Goal: Find specific page/section

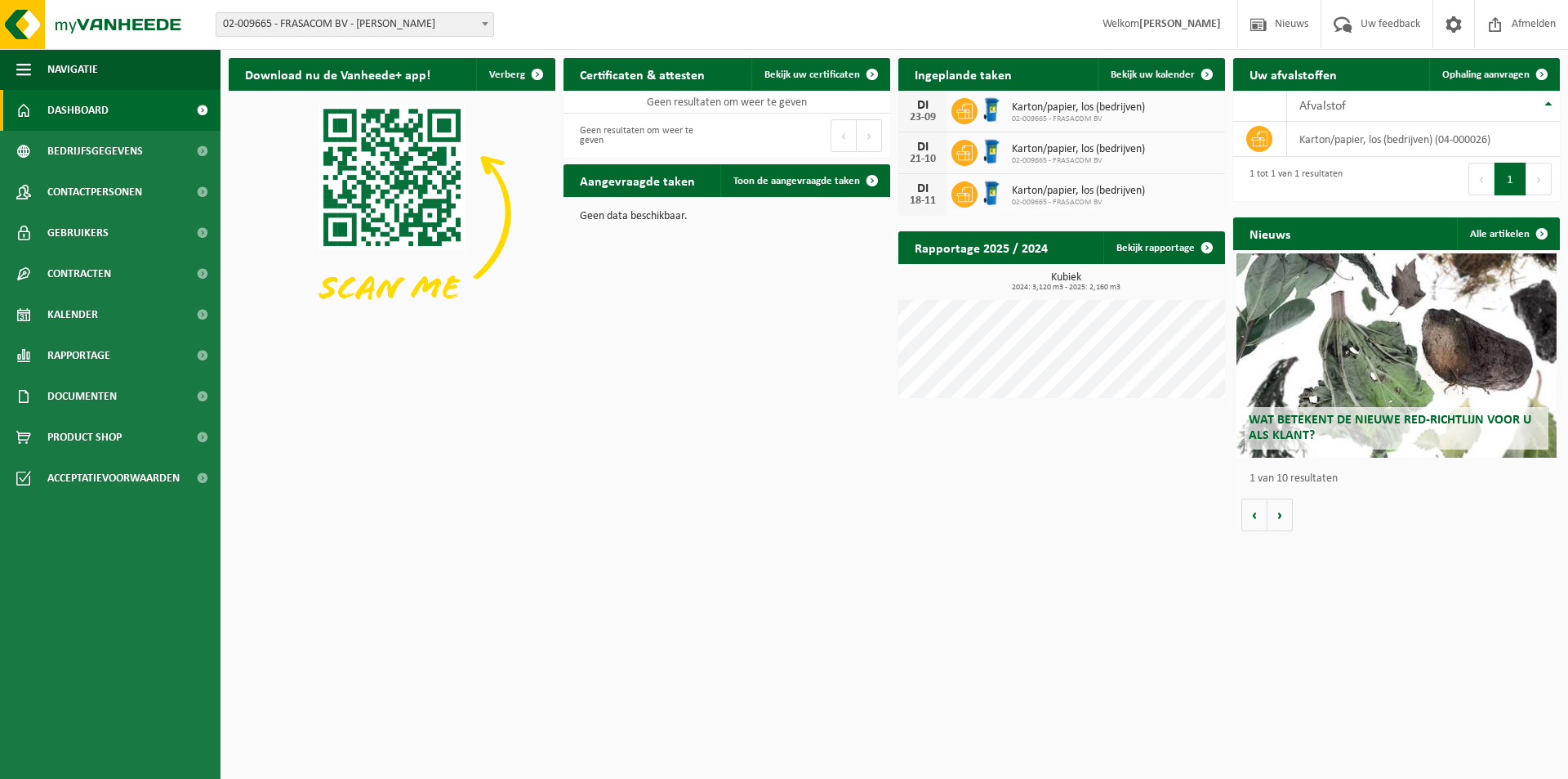
click at [338, 24] on span "02-009665 - FRASACOM BV - [PERSON_NAME]" at bounding box center [355, 25] width 277 height 23
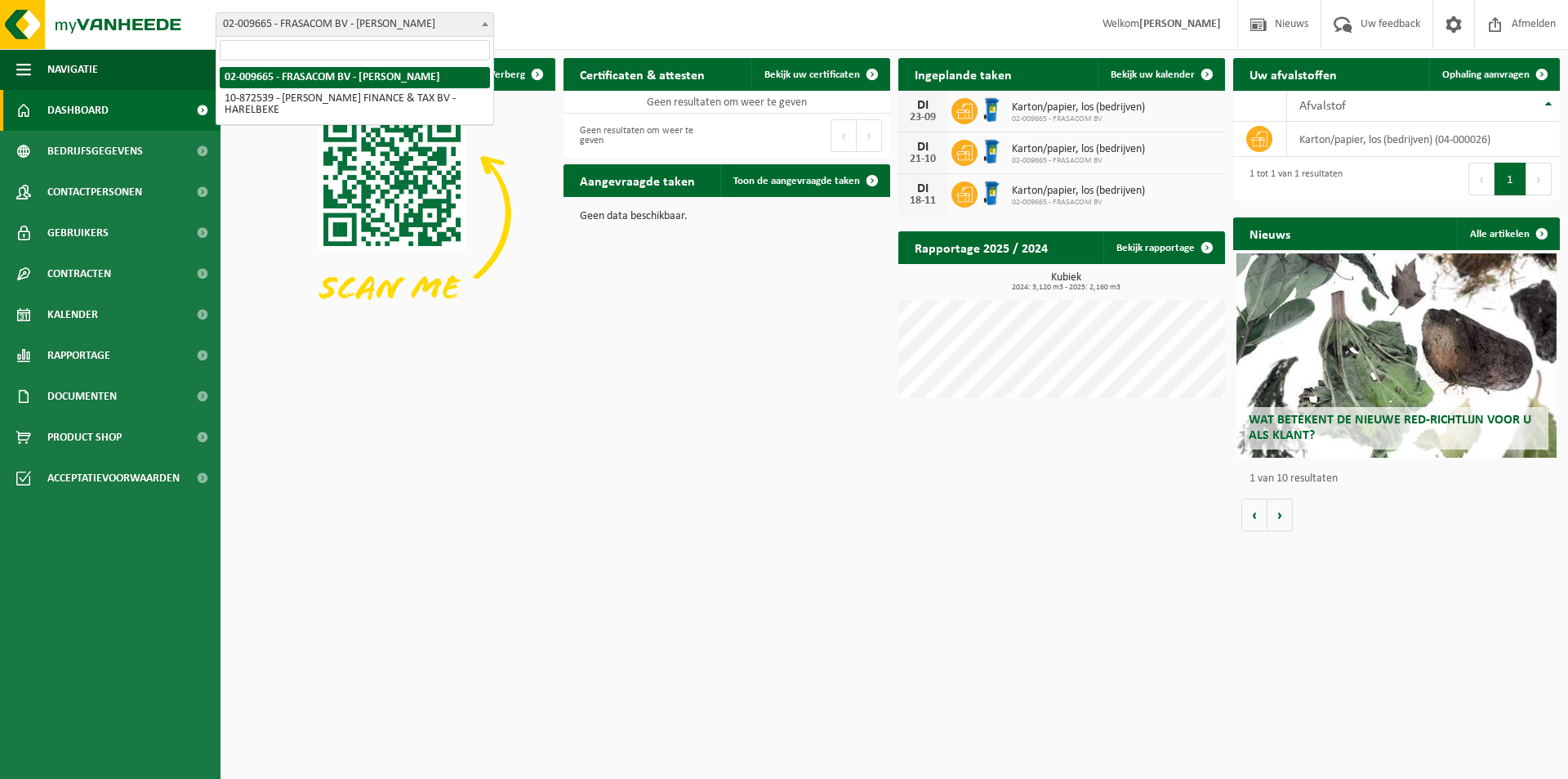
click at [356, 22] on span "02-009665 - FRASACOM BV - [PERSON_NAME]" at bounding box center [355, 25] width 277 height 23
click at [390, 26] on span "02-009665 - FRASACOM BV - [PERSON_NAME]" at bounding box center [355, 25] width 277 height 23
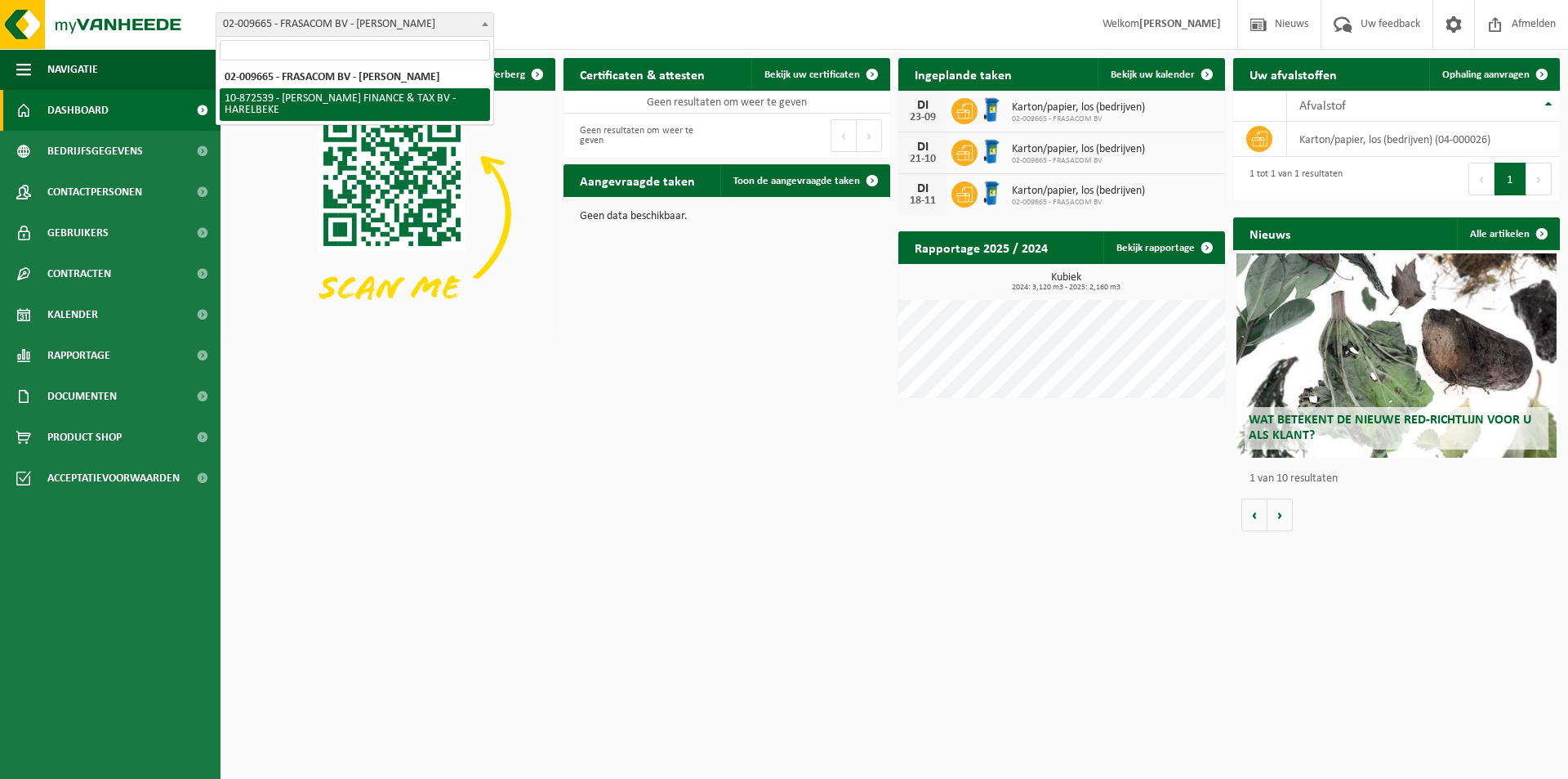
select select "105765"
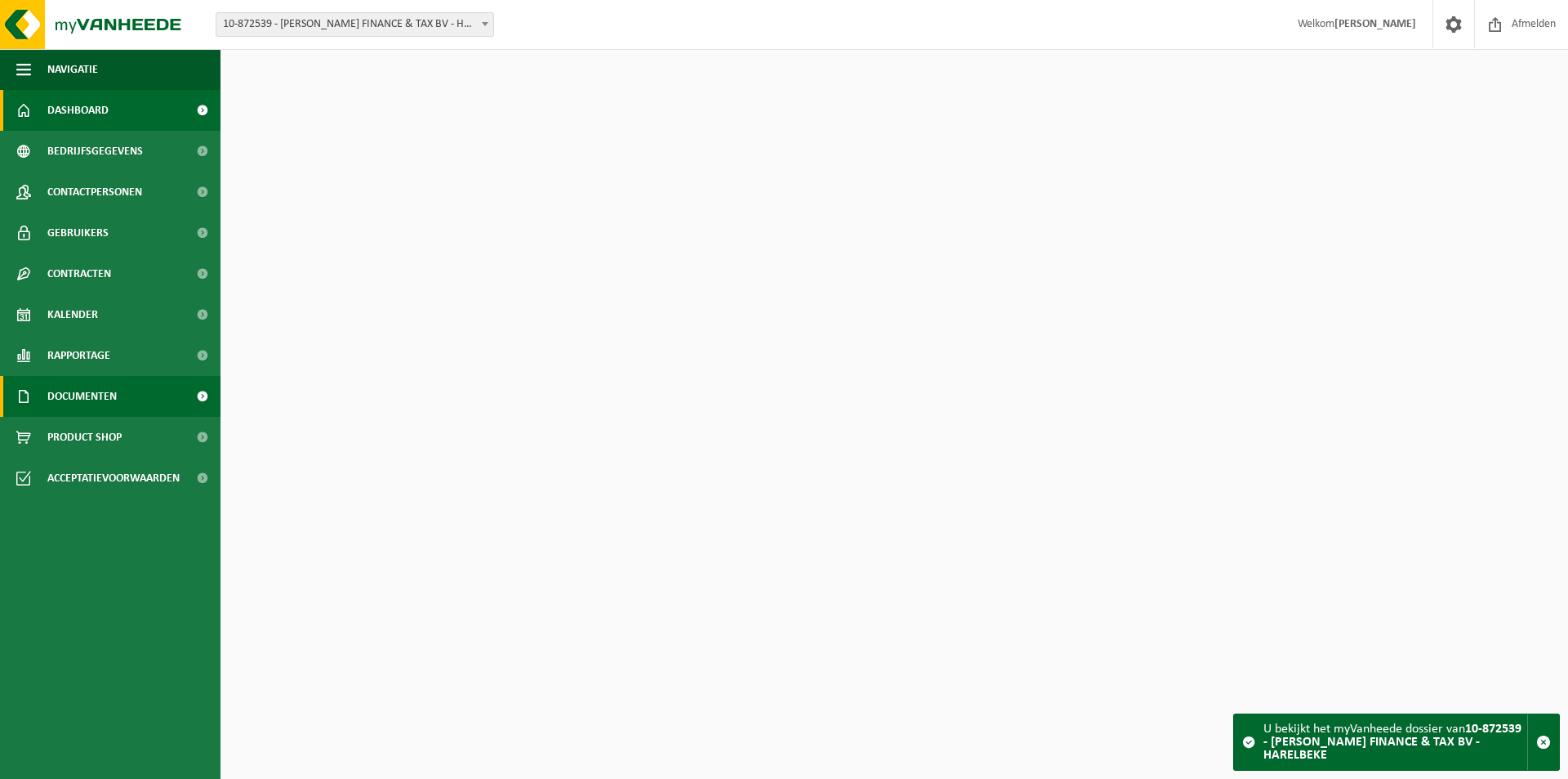
click at [123, 401] on link "Documenten" at bounding box center [110, 396] width 221 height 41
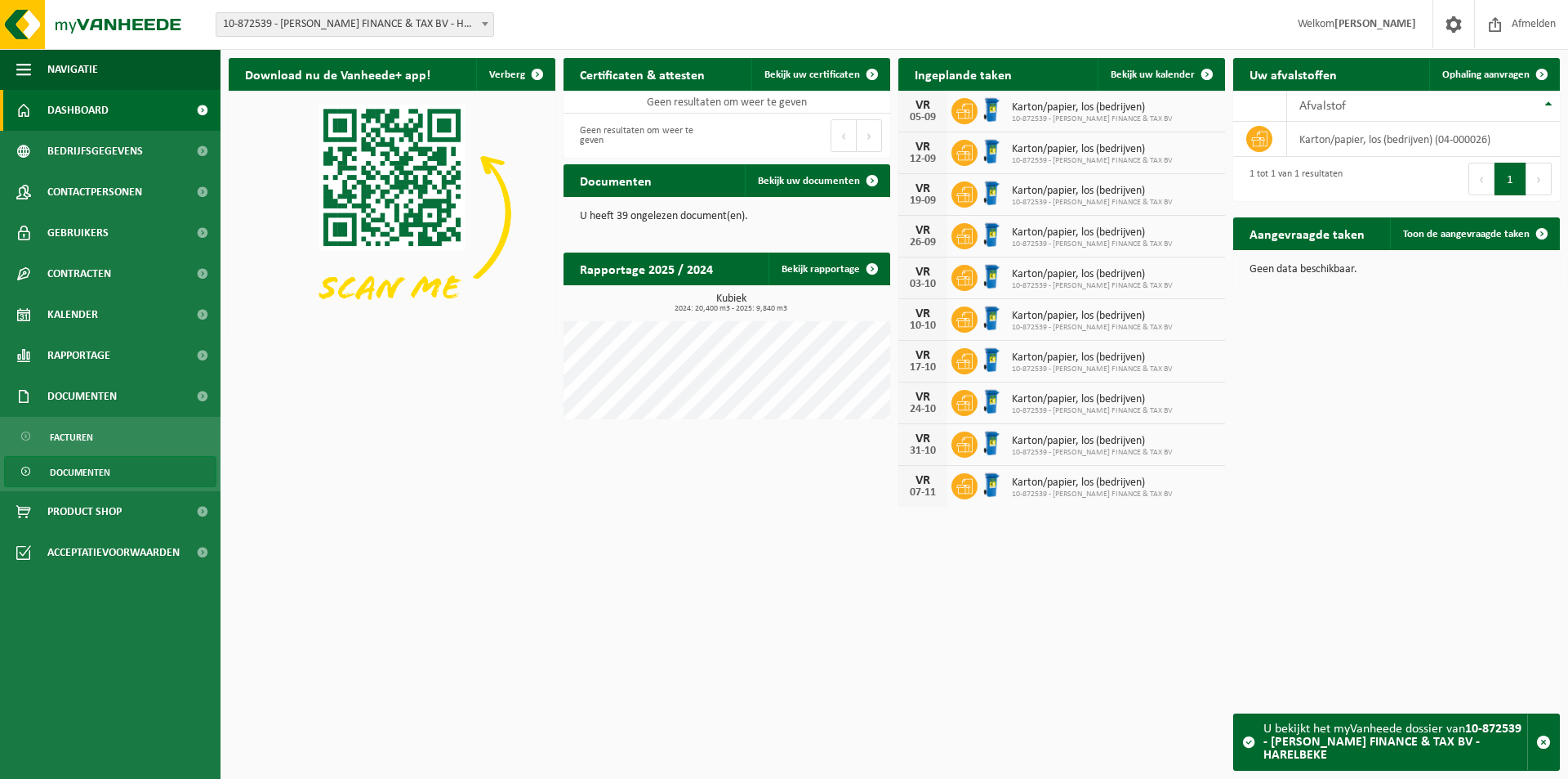
click at [77, 469] on span "Documenten" at bounding box center [80, 472] width 61 height 31
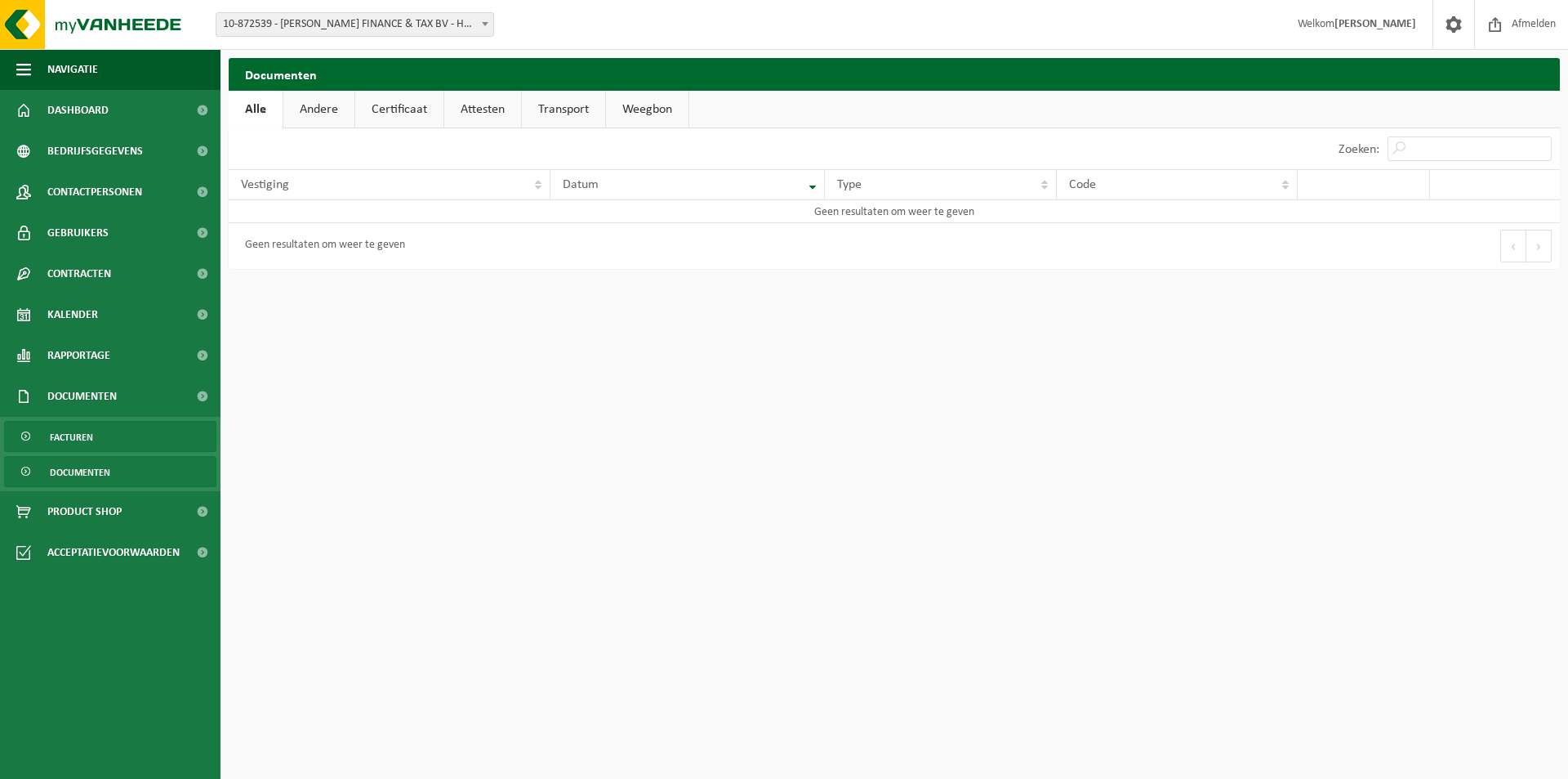
click at [85, 442] on span "Facturen" at bounding box center [71, 436] width 43 height 31
